Goal: Check status: Check status

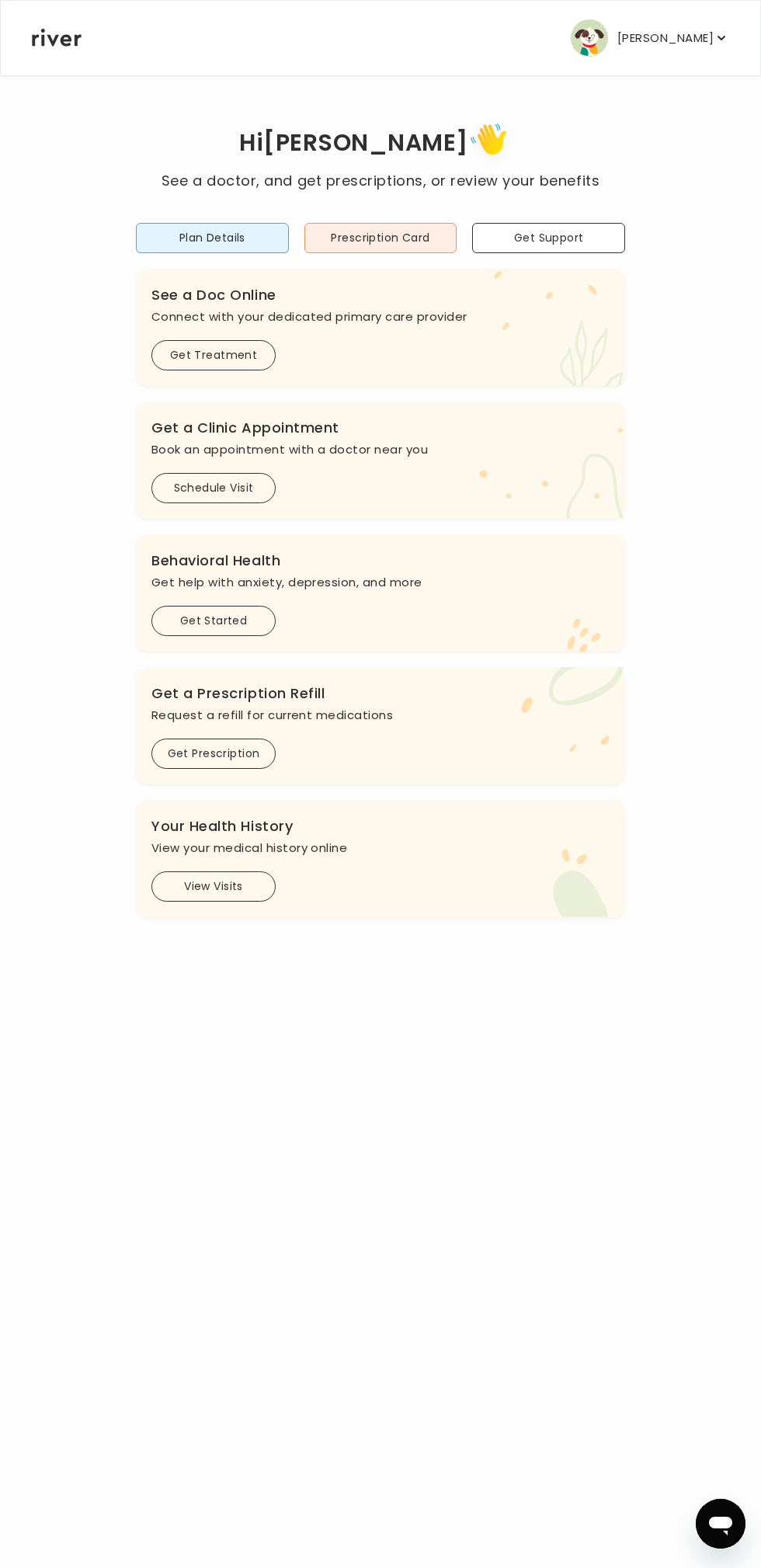
click at [219, 885] on button "View Visits" at bounding box center [213, 886] width 124 height 30
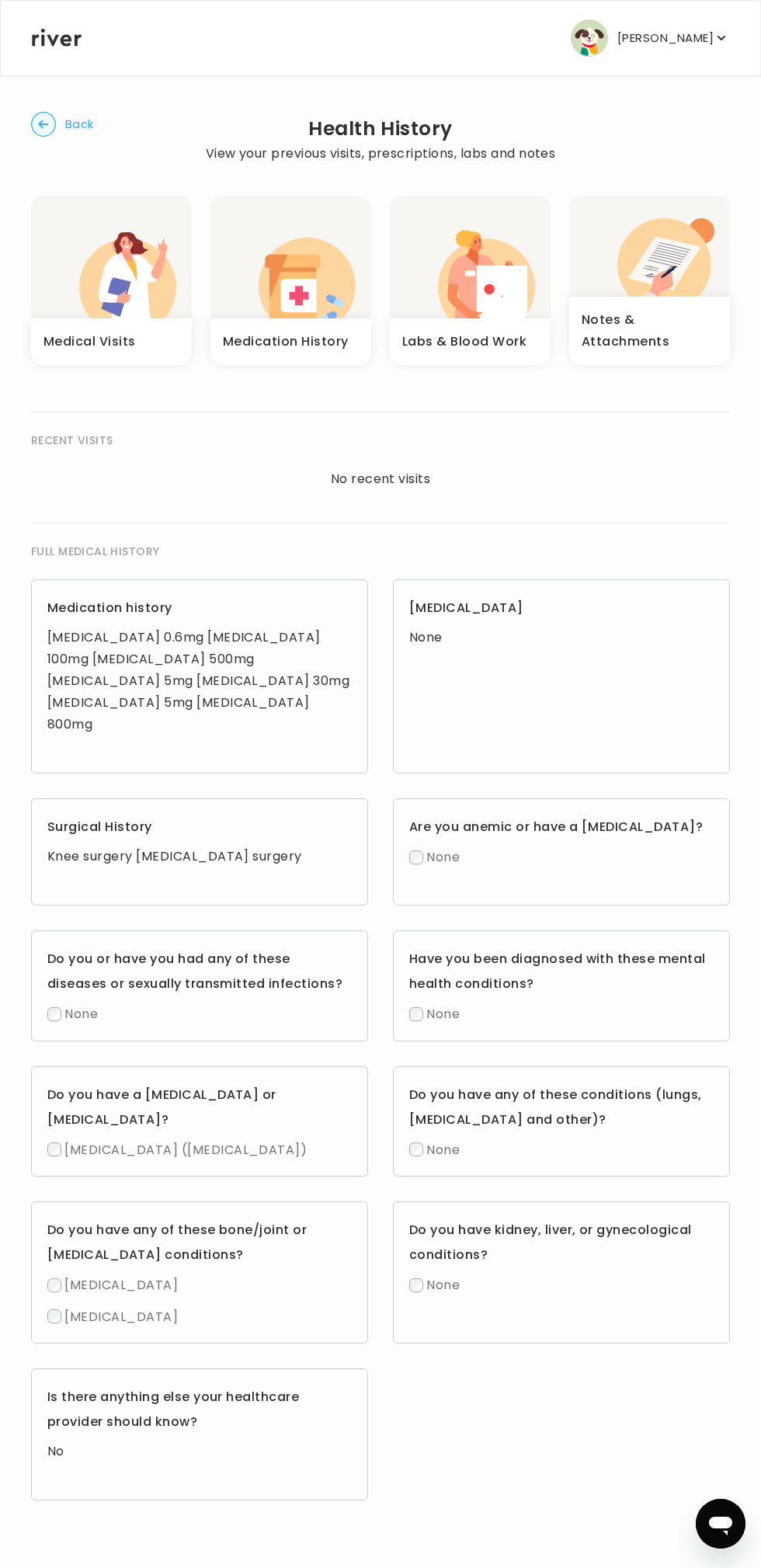
click at [445, 279] on icon "button" at bounding box center [486, 282] width 97 height 85
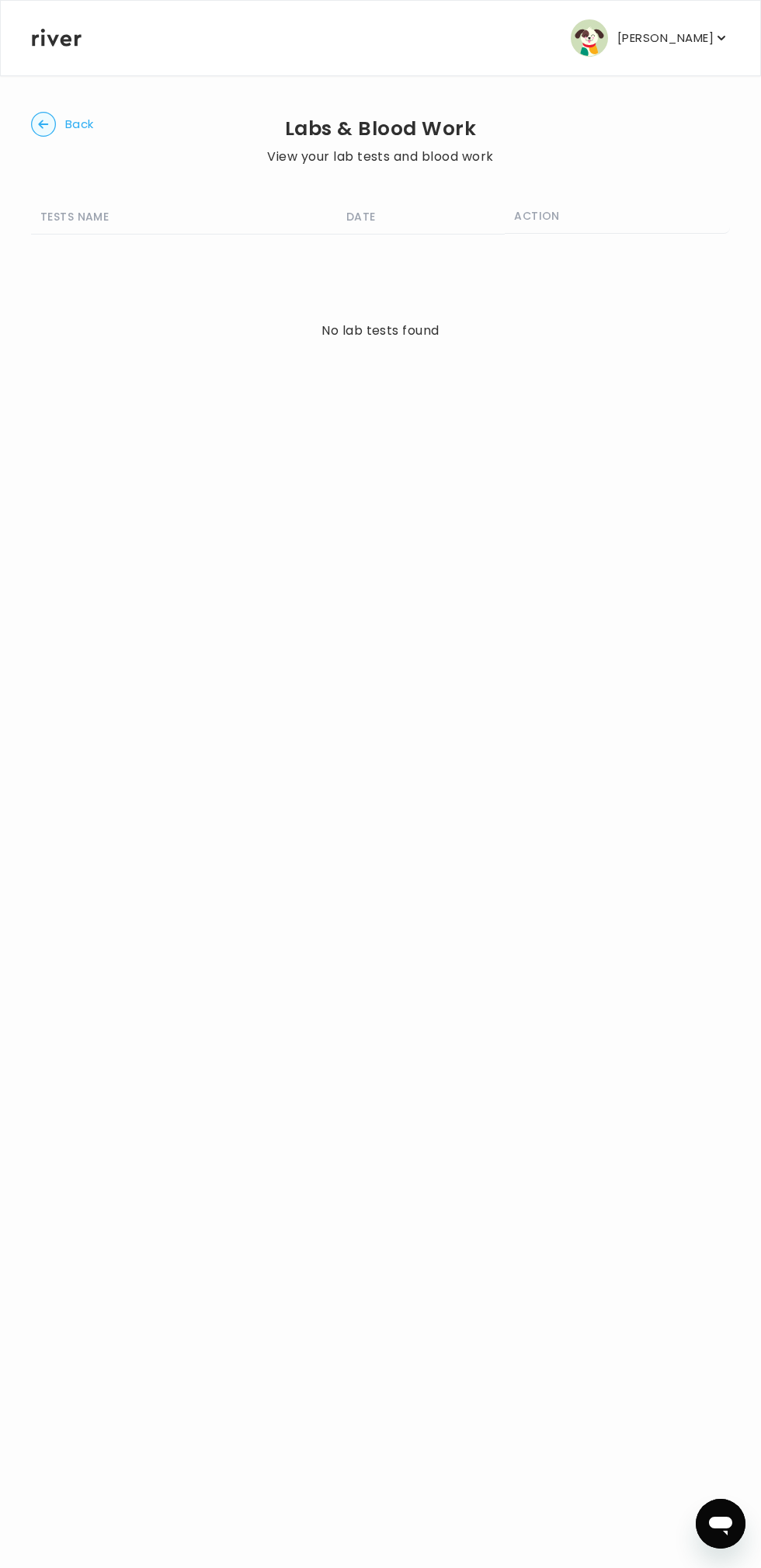
click at [43, 124] on icon "button" at bounding box center [43, 123] width 10 height 9
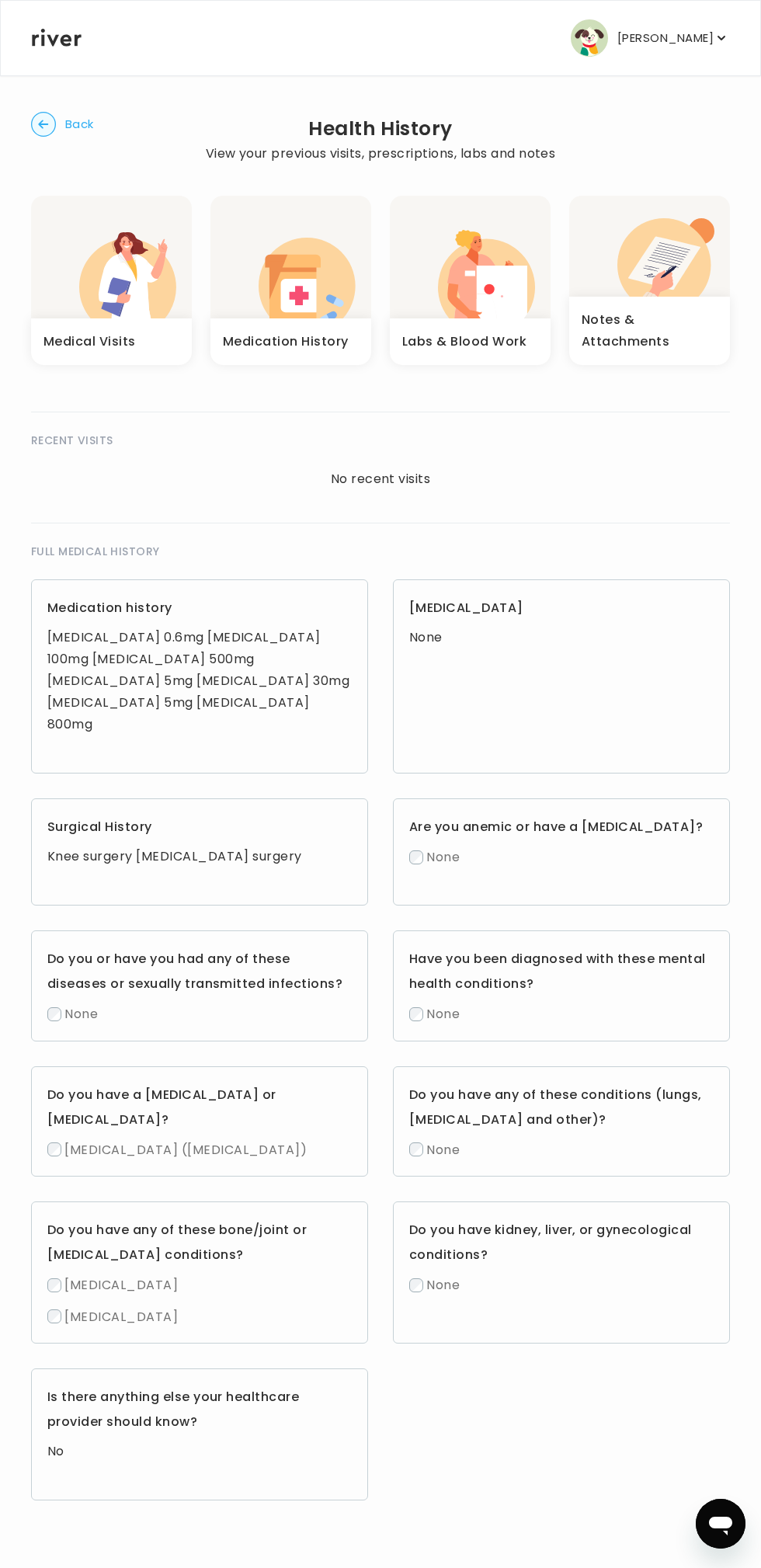
click at [43, 124] on icon "button" at bounding box center [43, 123] width 10 height 9
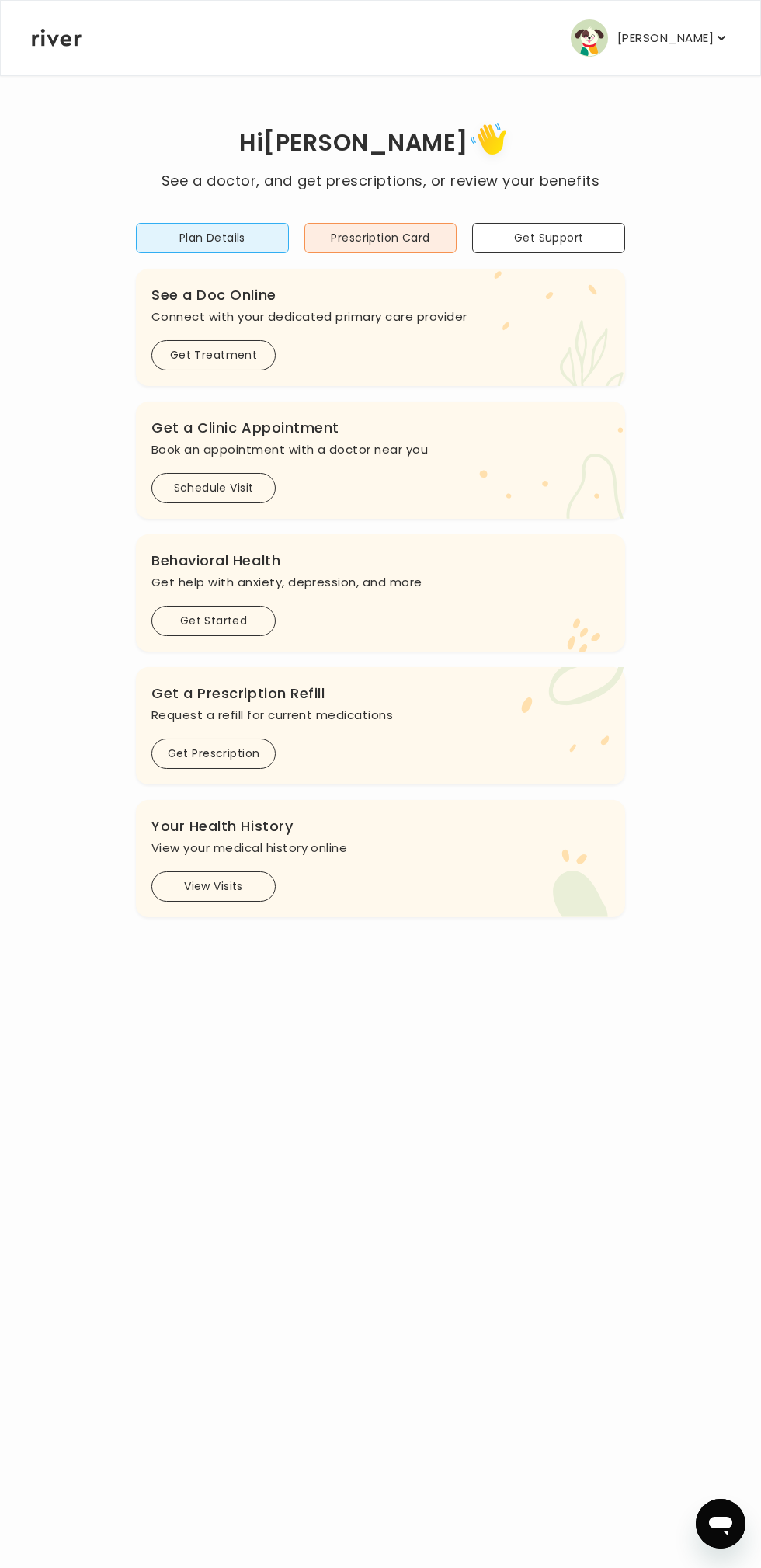
click at [215, 889] on button "View Visits" at bounding box center [213, 886] width 124 height 30
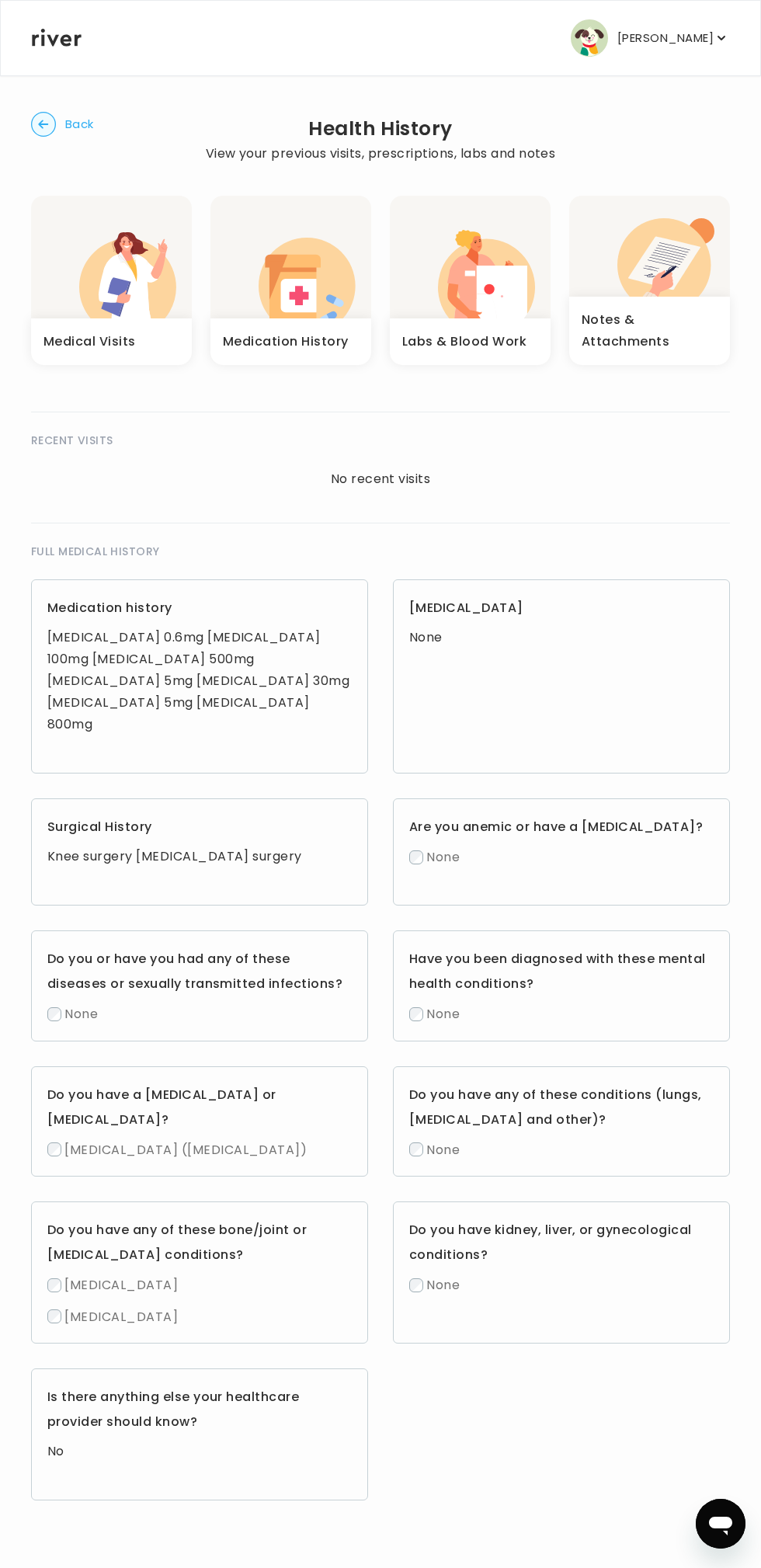
click at [678, 276] on icon "button" at bounding box center [665, 263] width 72 height 54
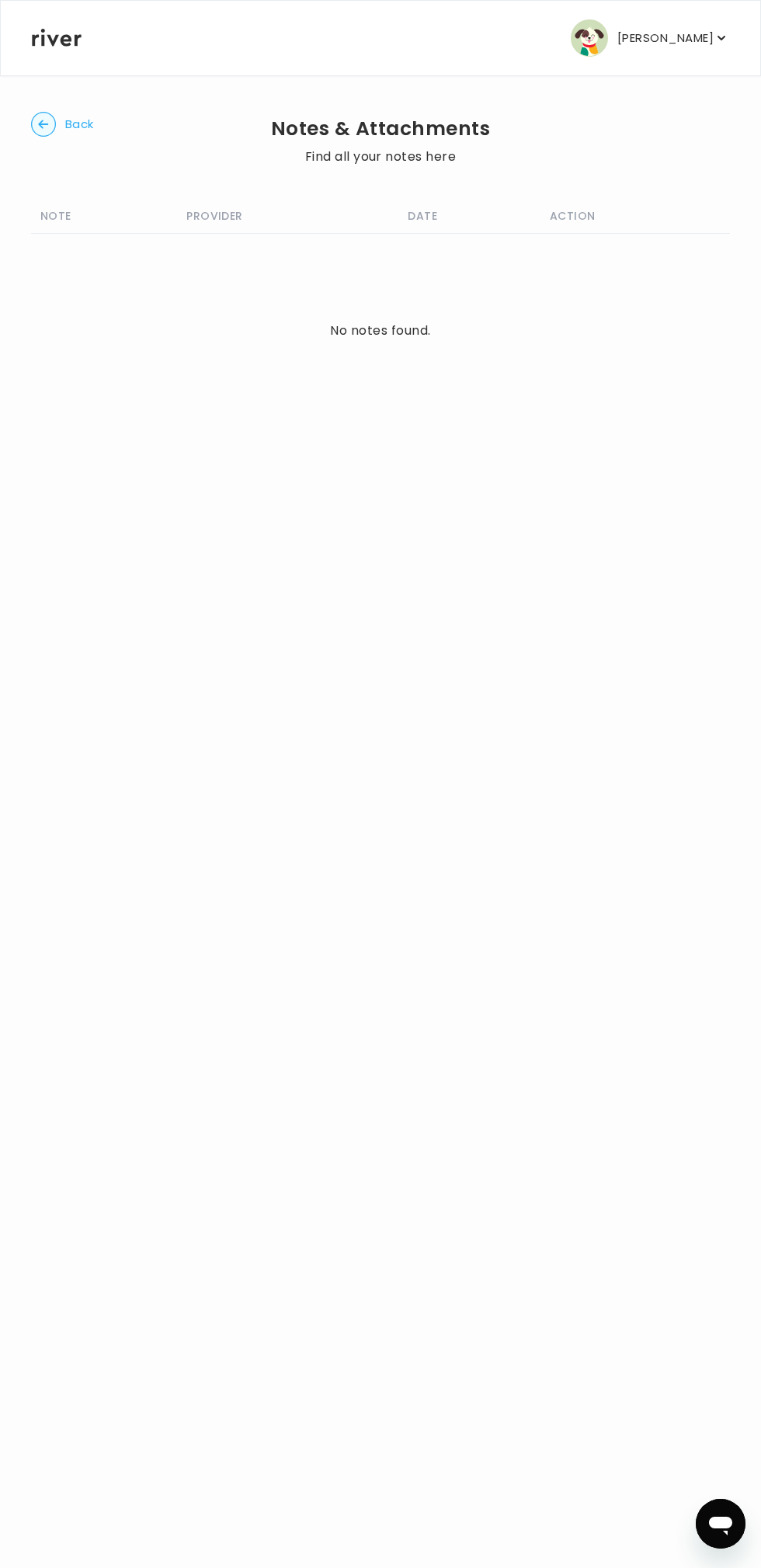
click at [51, 157] on div "Back Notes & Attachments Find all your notes here NOTE PROVIDER DATE ACTION No …" at bounding box center [380, 273] width 699 height 397
click at [51, 124] on circle "button" at bounding box center [44, 124] width 24 height 24
